Goal: Task Accomplishment & Management: Complete application form

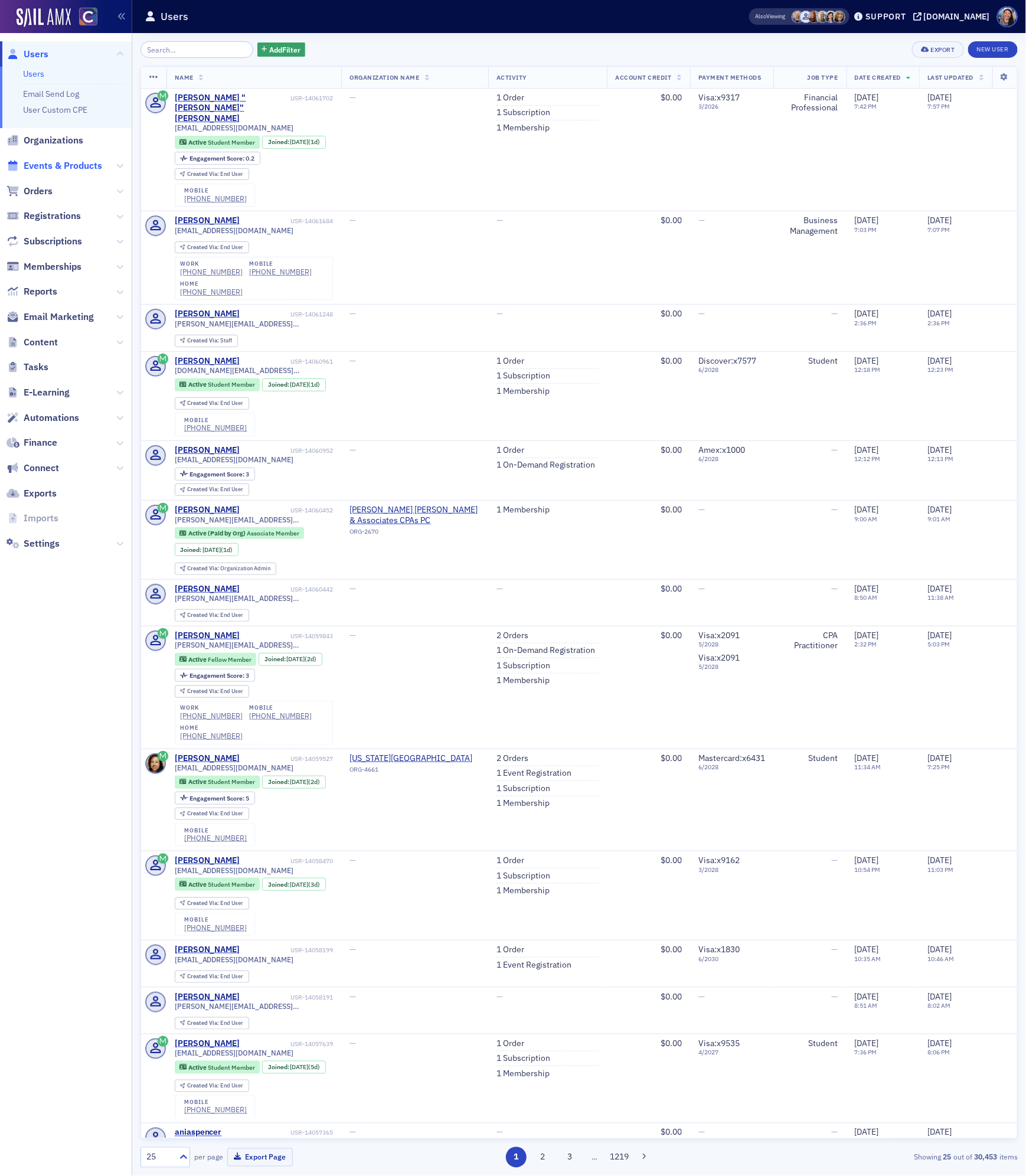
click at [36, 169] on span "Events & Products" at bounding box center [63, 165] width 79 height 13
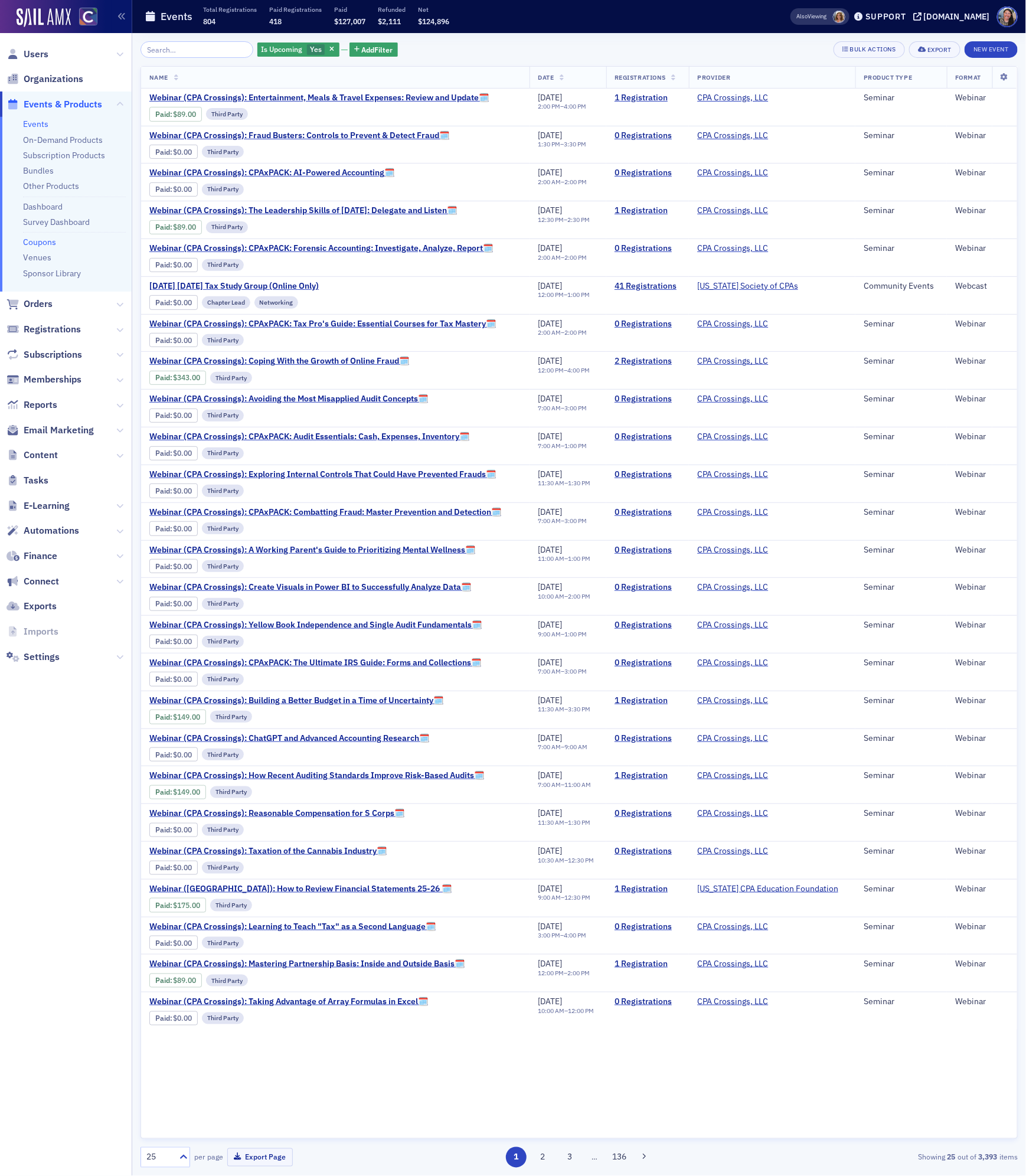
click at [49, 238] on link "Coupons" at bounding box center [39, 242] width 33 height 10
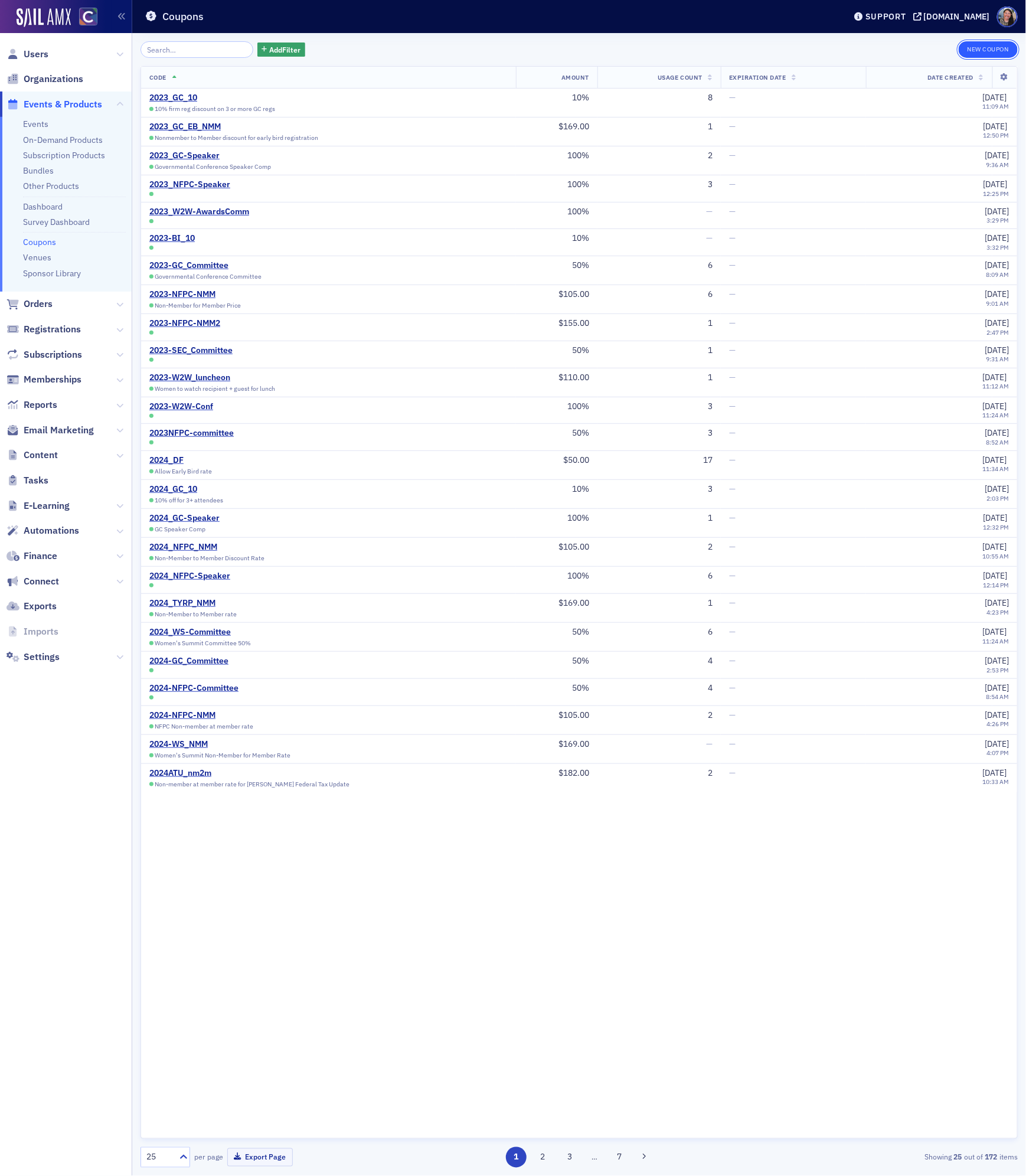
click at [983, 48] on button "New Coupon" at bounding box center [988, 49] width 59 height 17
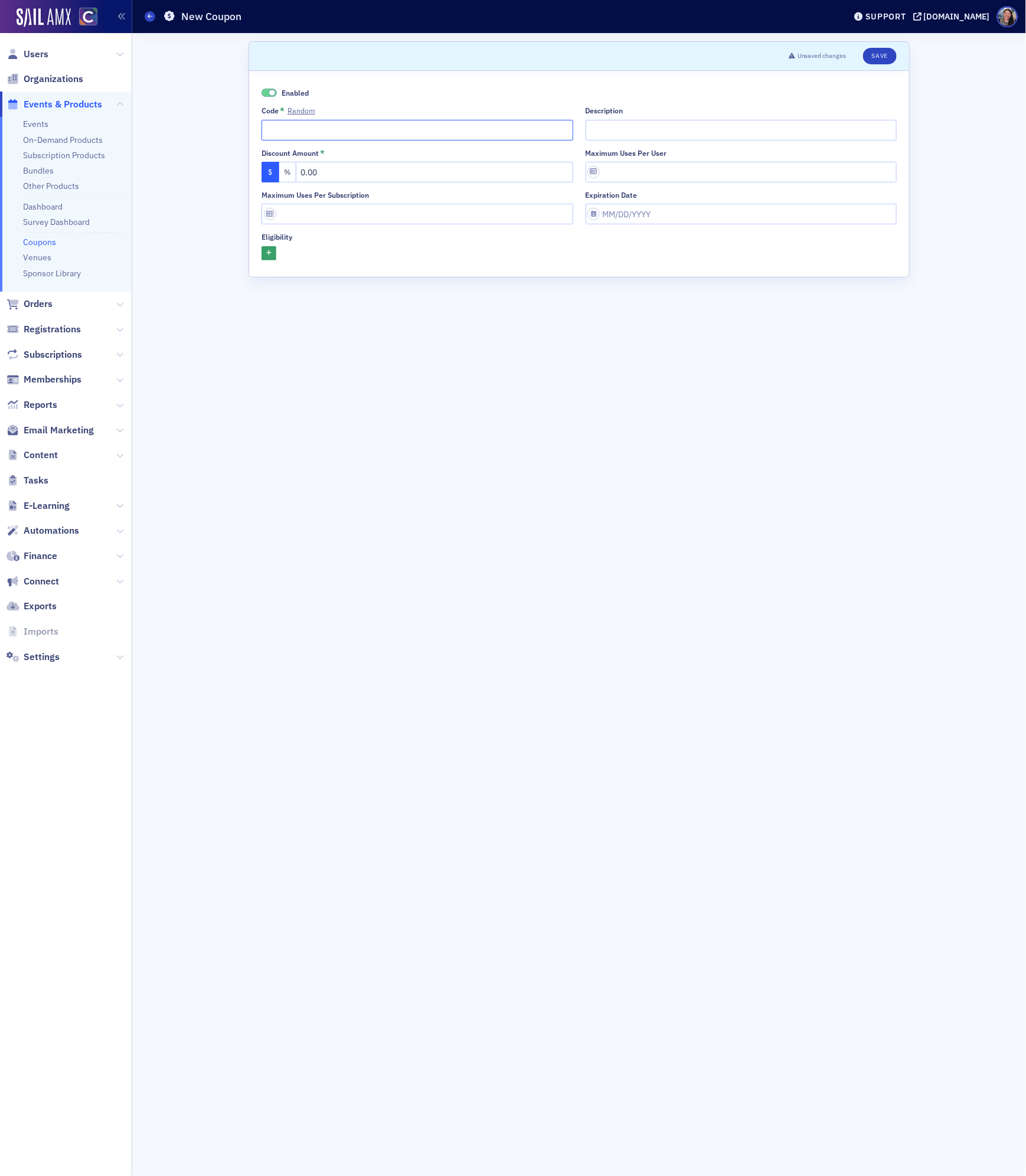
click at [400, 128] on input "Code * Random" at bounding box center [417, 130] width 311 height 21
paste input "PEAKPARTNER2025"
type input "PEAKPARTNER2025"
drag, startPoint x: 335, startPoint y: 173, endPoint x: 227, endPoint y: 167, distance: 108.2
click at [228, 167] on div "Scroll to Unsaved changes Save Enabled Code * Random PEAKPARTNER2025 Descriptio…" at bounding box center [579, 604] width 877 height 1143
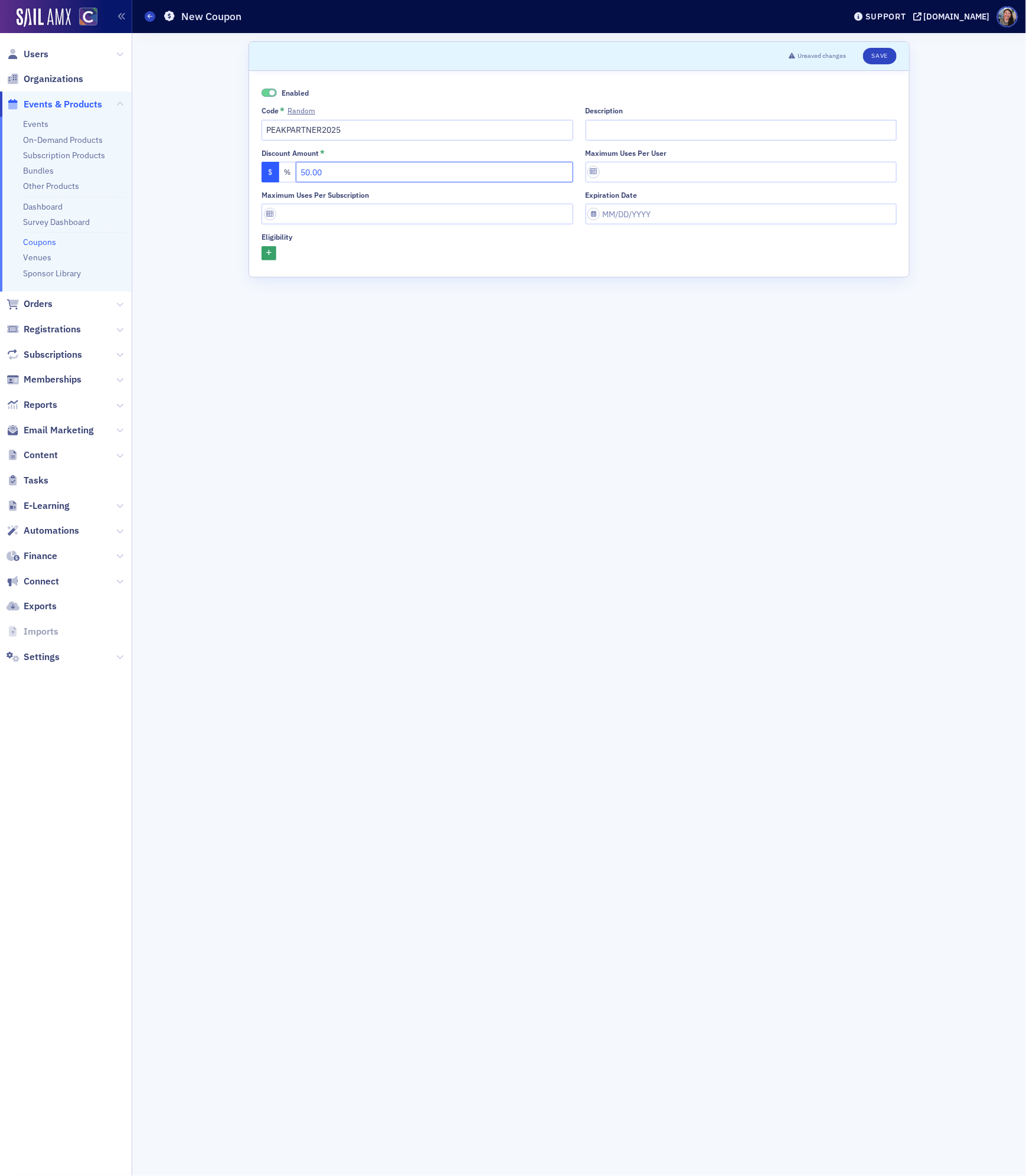
type input "50.00"
click at [623, 130] on input "Description" at bounding box center [742, 130] width 311 height 21
type input "Peak Partner discount for the Gala"
click at [359, 134] on input "PEAKPARTNER2025" at bounding box center [417, 130] width 311 height 21
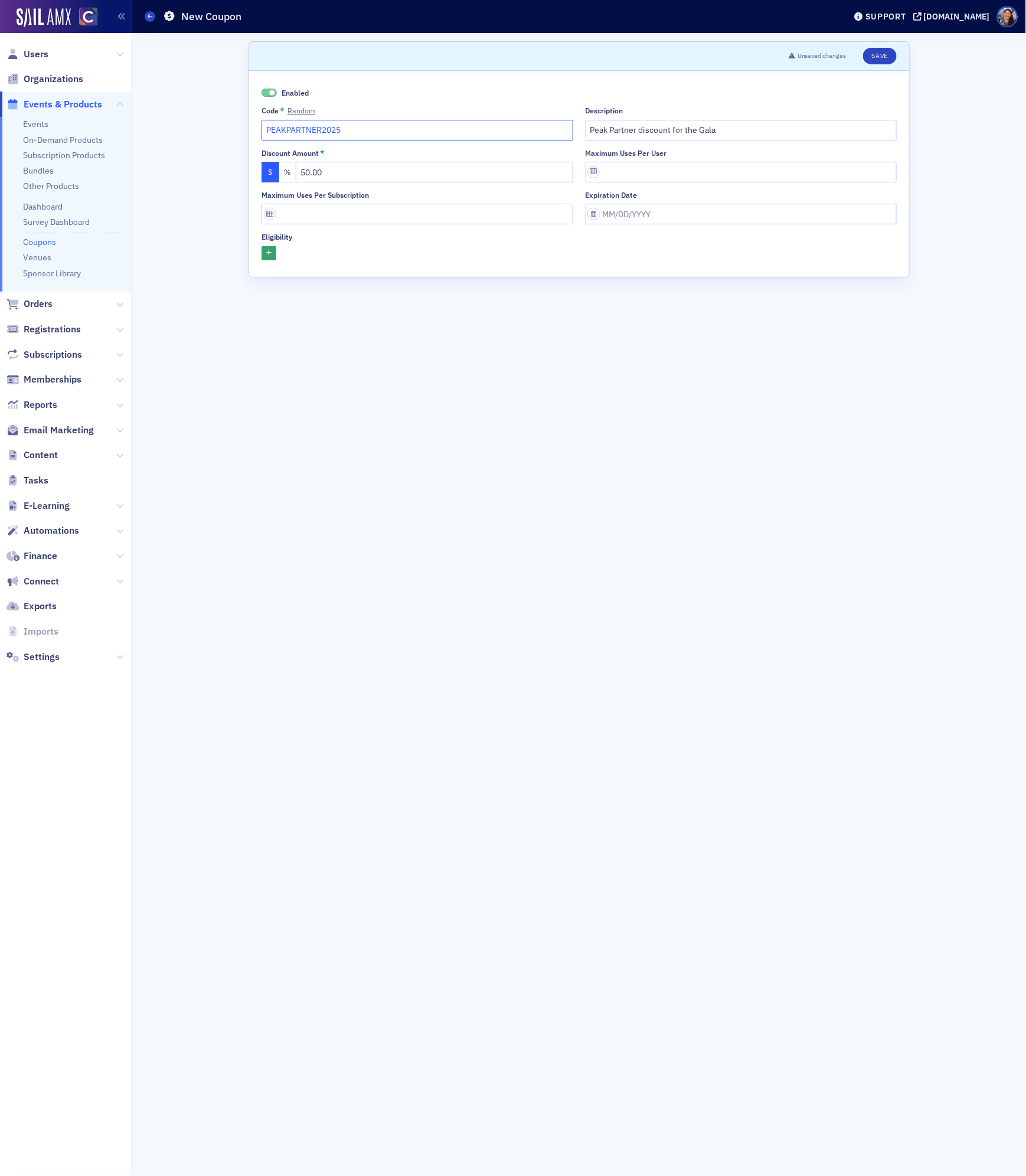
click at [359, 134] on input "PEAKPARTNER2025" at bounding box center [417, 130] width 311 height 21
paste input "EXHIBITO"
type input "PEAKEXHIBITOR2025"
click at [623, 132] on input "Peak Partner discount for the Gala" at bounding box center [742, 130] width 311 height 21
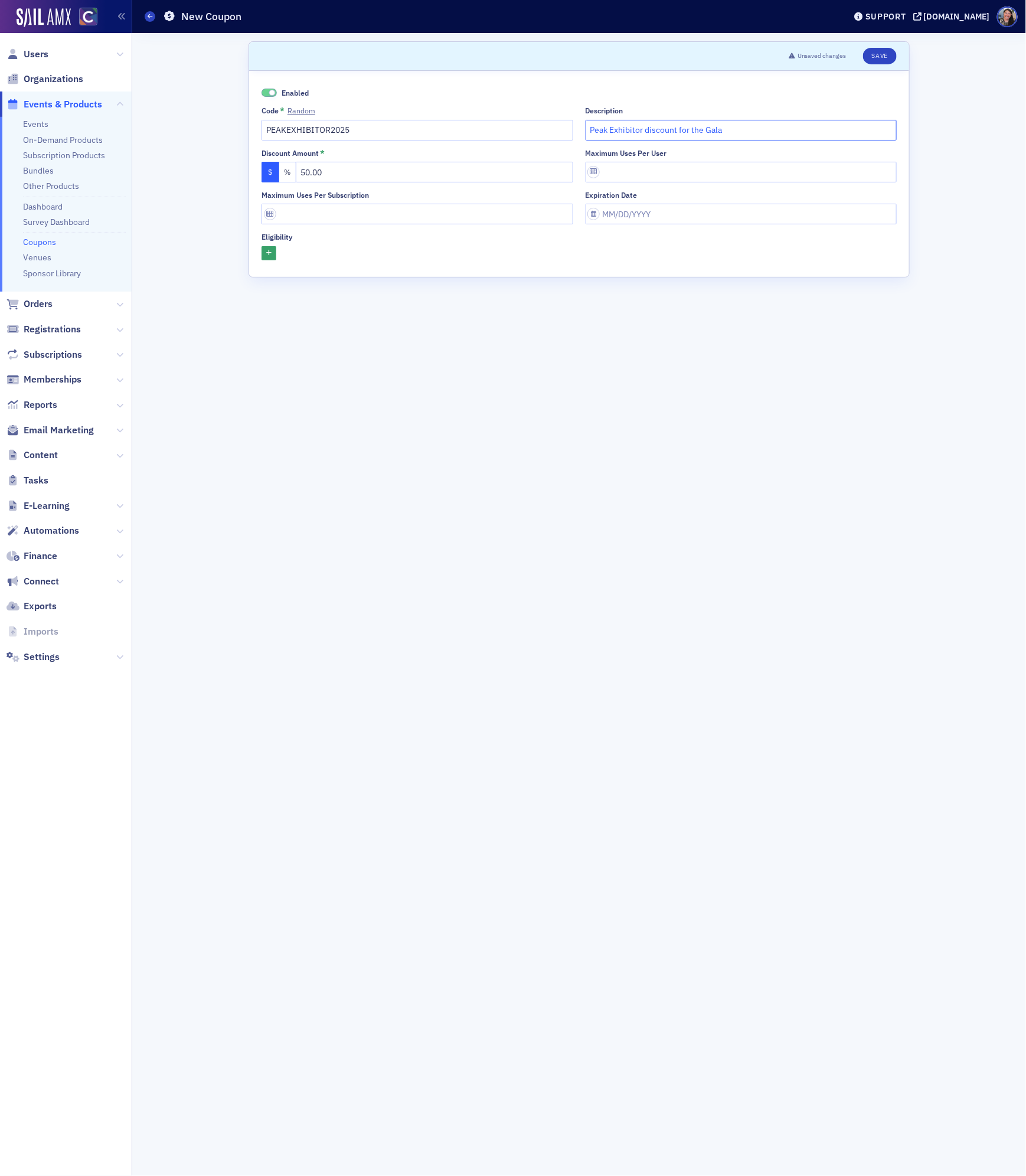
click at [762, 130] on input "Peak Exhibitor discount for the Gala" at bounding box center [742, 130] width 311 height 21
type input "Peak Exhibitor discount for the Gala"
click at [268, 252] on icon "button" at bounding box center [269, 253] width 5 height 6
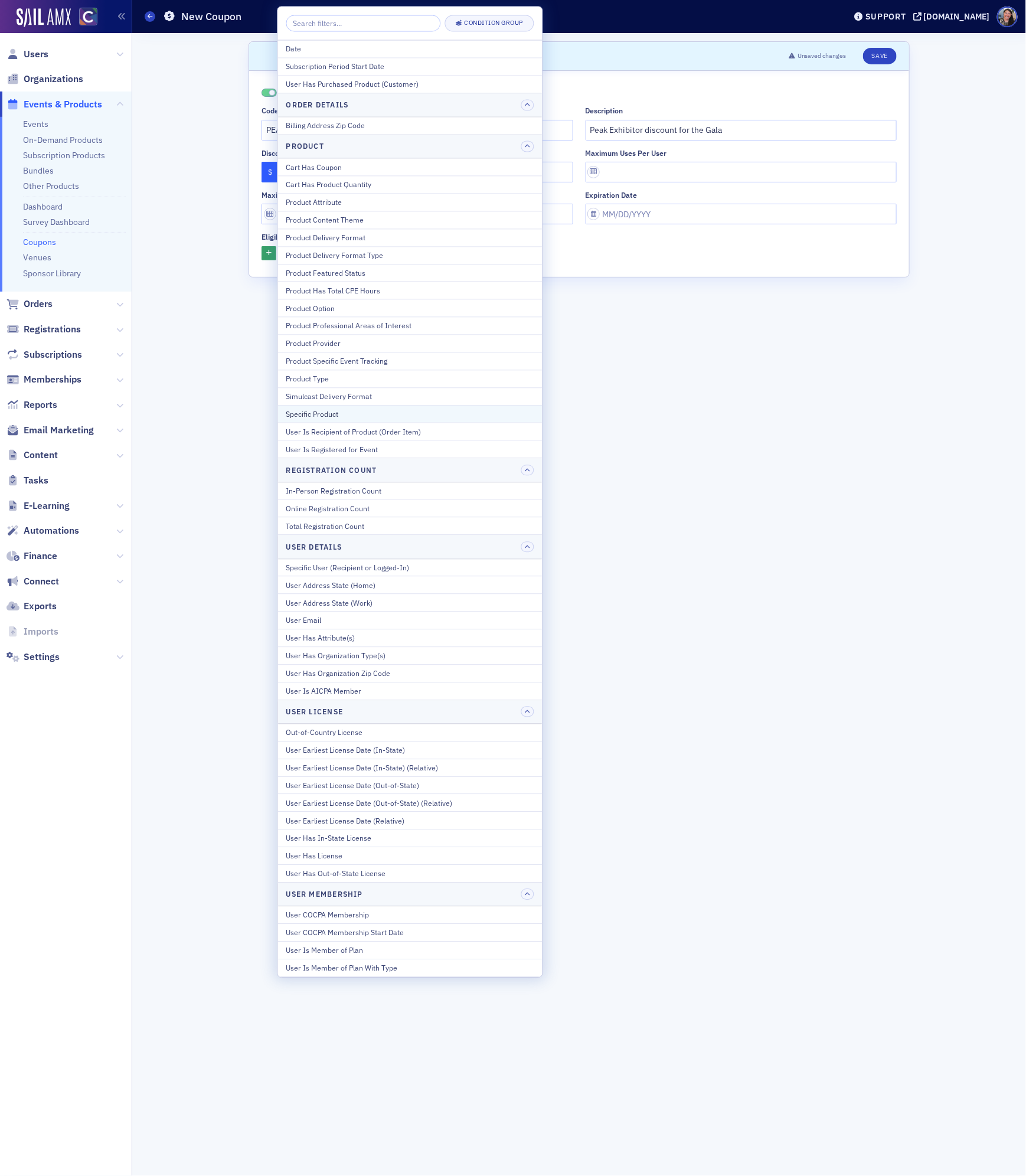
click at [355, 419] on div "Specific Product" at bounding box center [410, 414] width 248 height 10
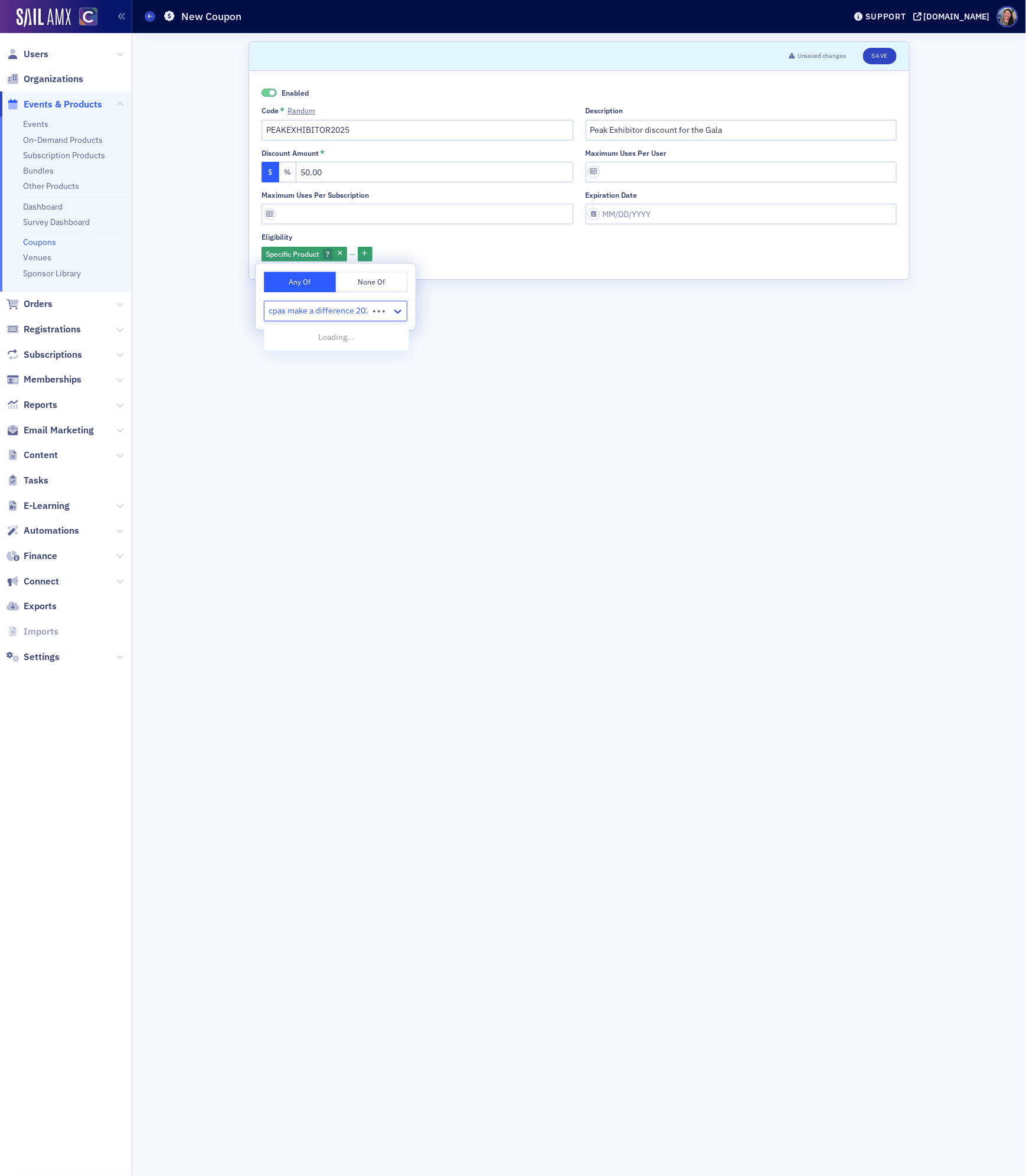
type input "cpas make a difference 2025"
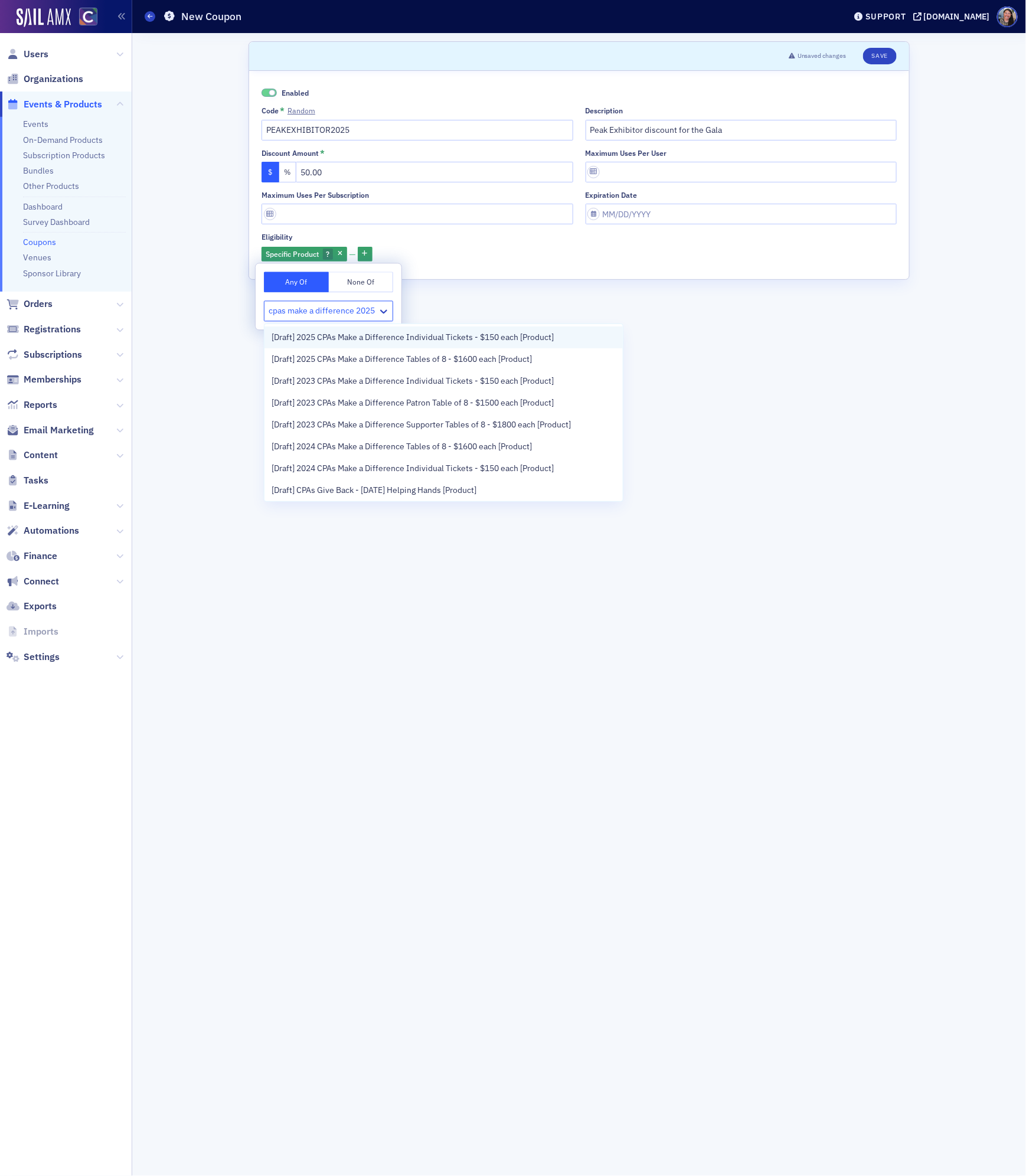
click at [372, 343] on span "[Draft] 2025 CPAs Make a Difference Individual Tickets - $150 each [Product]" at bounding box center [413, 337] width 283 height 12
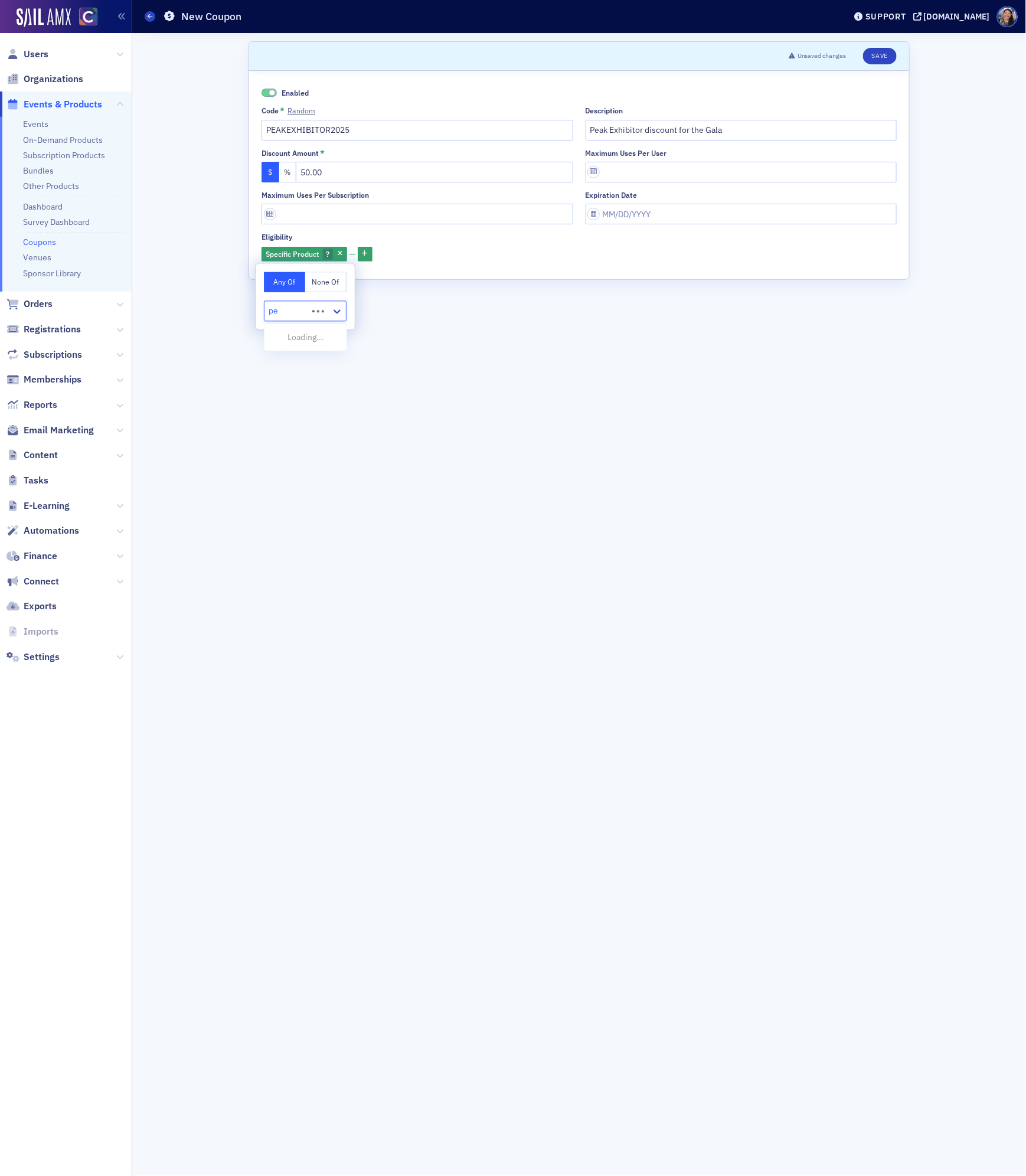
type input "p"
type input "cpas make a difference"
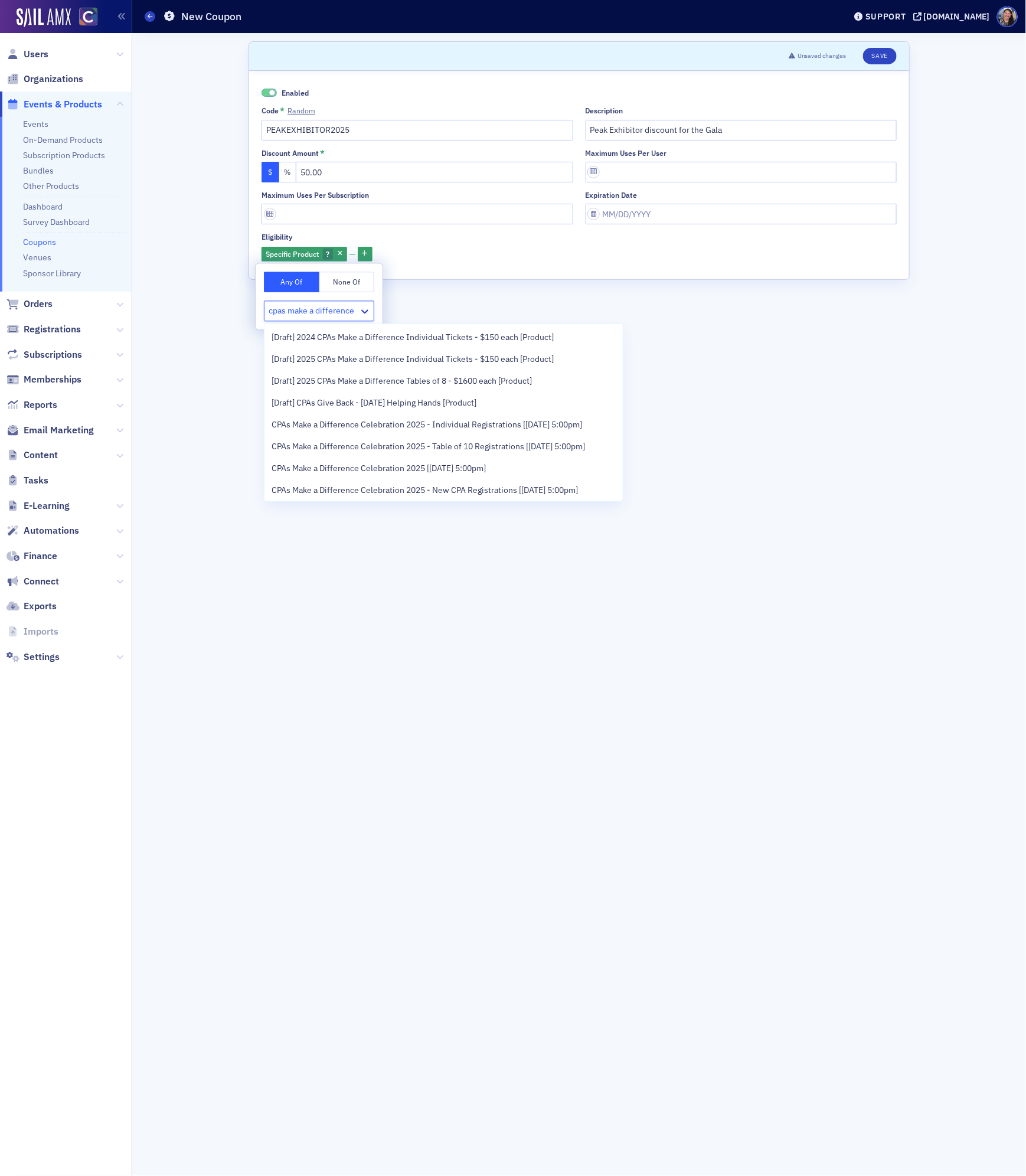
scroll to position [91, 0]
click at [394, 415] on span "CPAs Make a Difference Celebration 2025 - Individual Registrations [[DATE] 5:00…" at bounding box center [427, 421] width 311 height 12
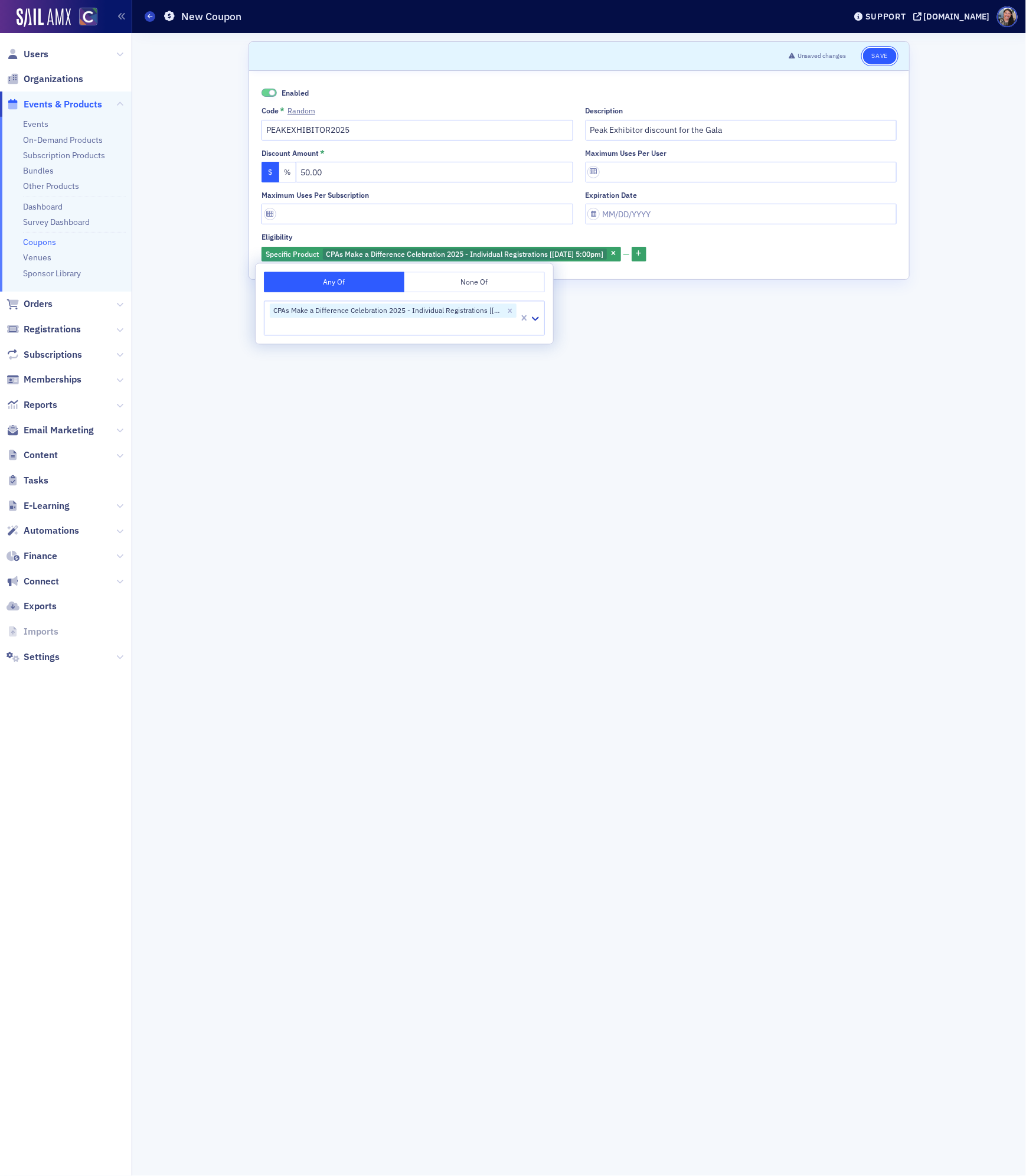
click at [883, 59] on button "Save" at bounding box center [880, 56] width 33 height 17
